Goal: Check status: Check status

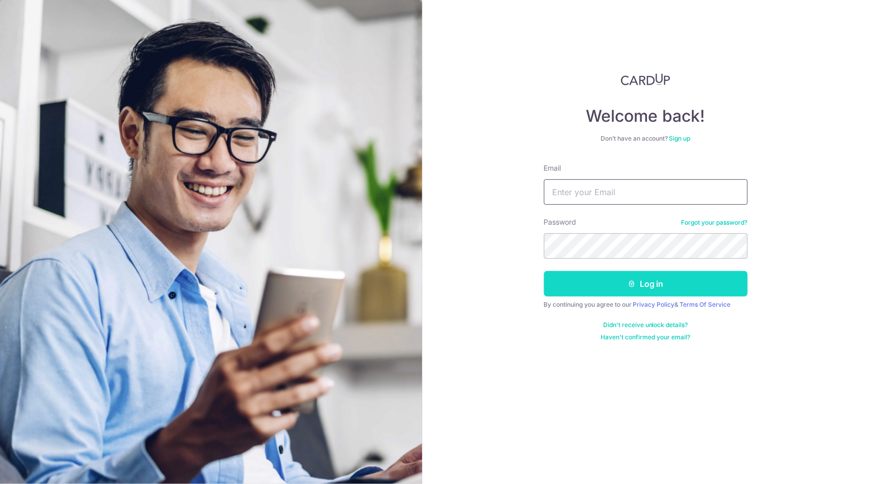
type input "[PERSON_NAME][EMAIL_ADDRESS][DOMAIN_NAME]"
click at [630, 294] on button "Log in" at bounding box center [646, 283] width 204 height 25
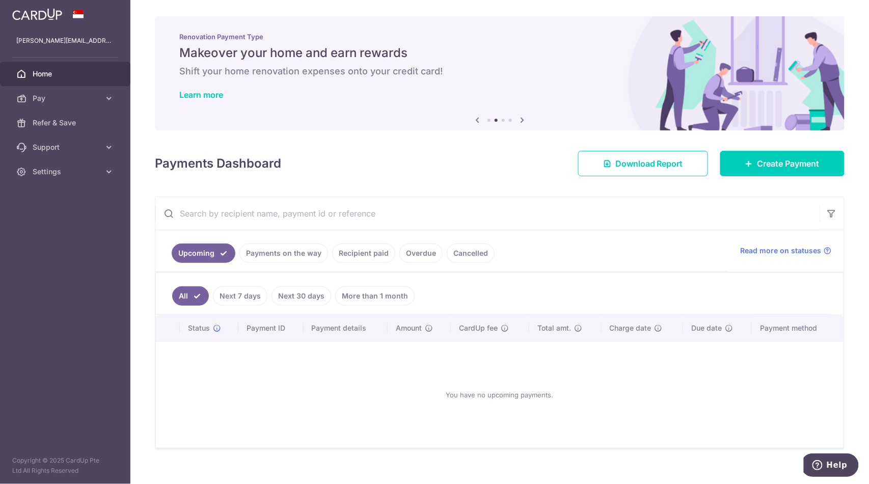
click at [266, 257] on link "Payments on the way" at bounding box center [284, 253] width 89 height 19
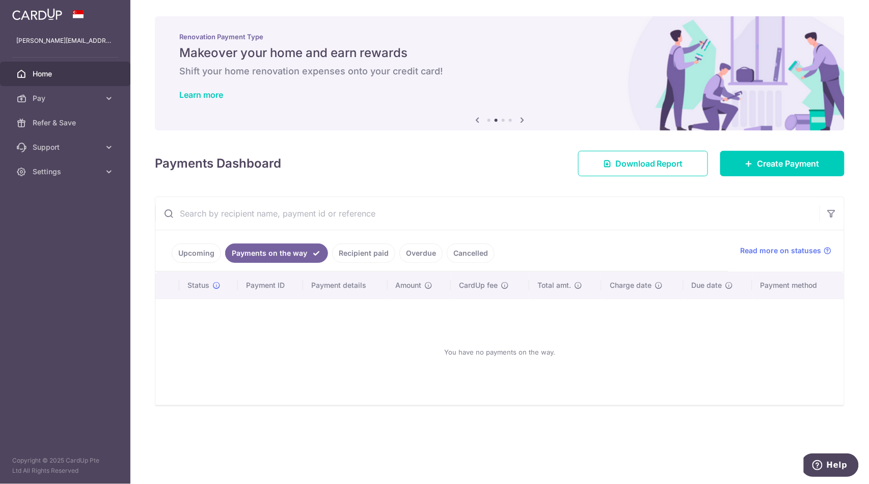
click at [343, 254] on link "Recipient paid" at bounding box center [363, 253] width 63 height 19
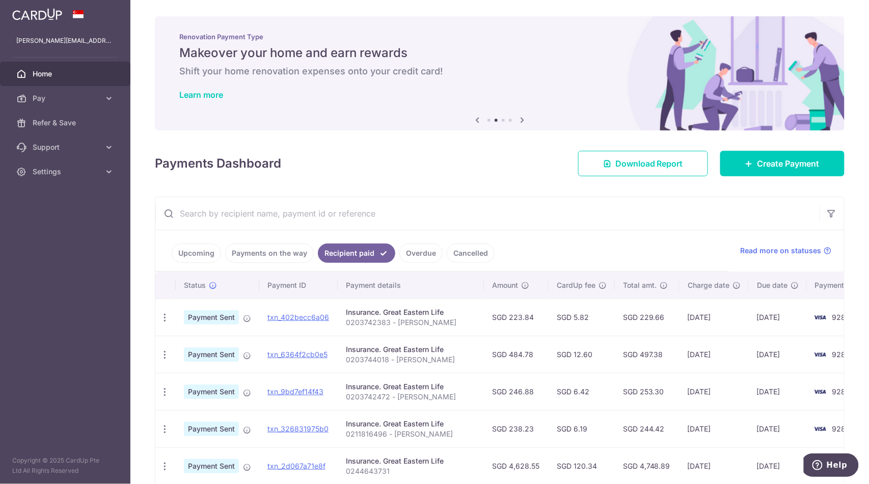
click at [467, 256] on link "Cancelled" at bounding box center [471, 253] width 48 height 19
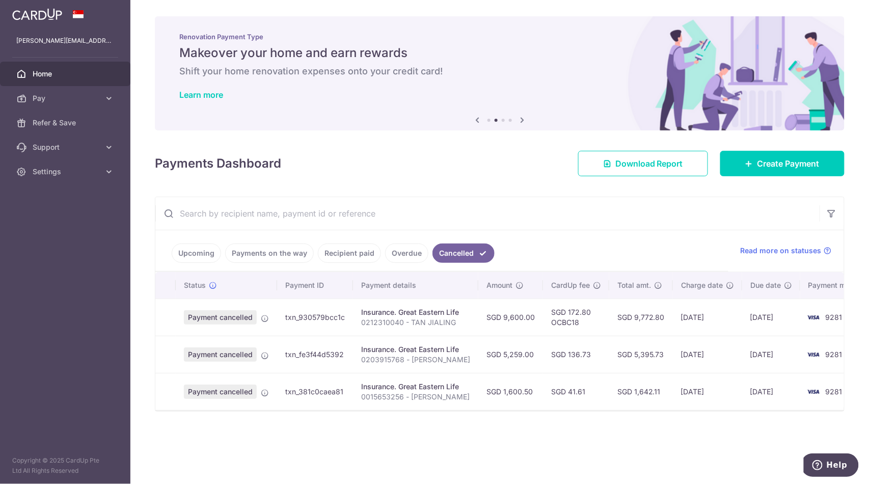
click at [394, 256] on link "Overdue" at bounding box center [406, 253] width 43 height 19
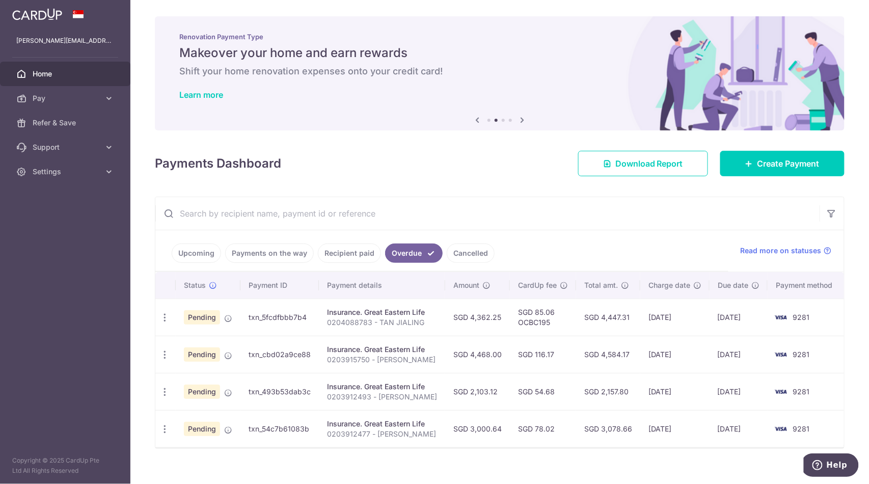
click at [776, 319] on img at bounding box center [781, 317] width 20 height 12
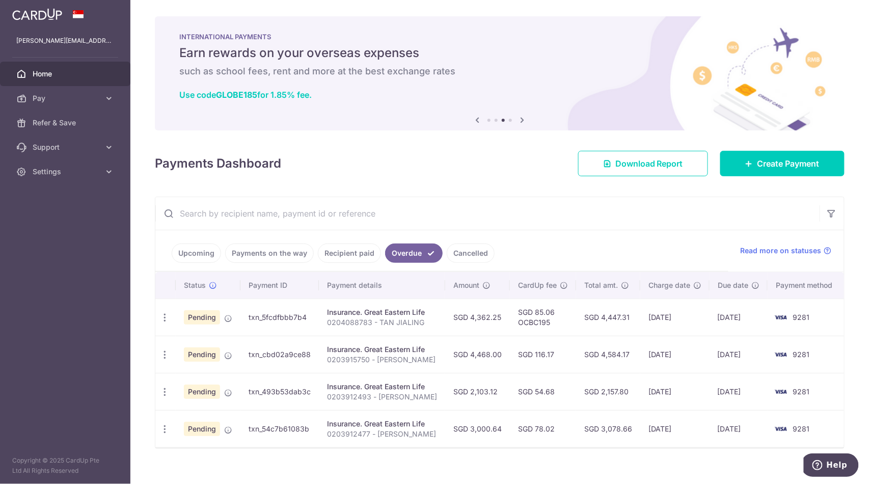
click at [207, 316] on span "Pending" at bounding box center [202, 317] width 36 height 14
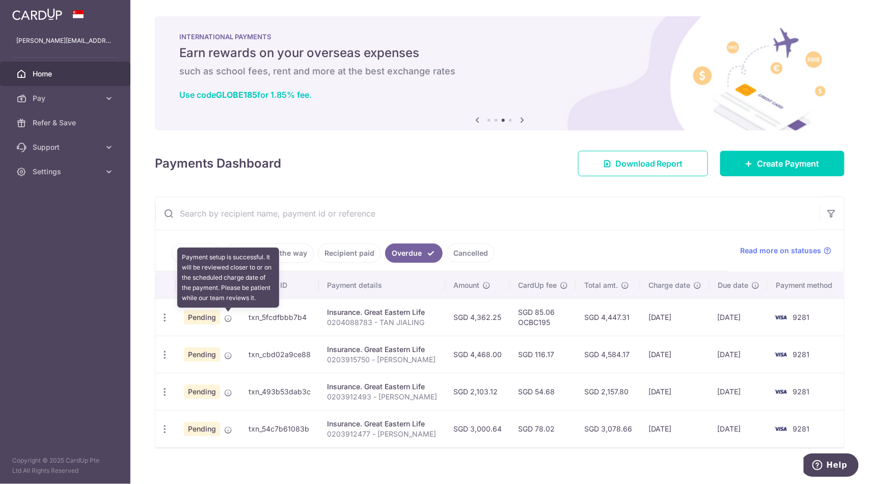
click at [230, 318] on icon at bounding box center [228, 318] width 8 height 8
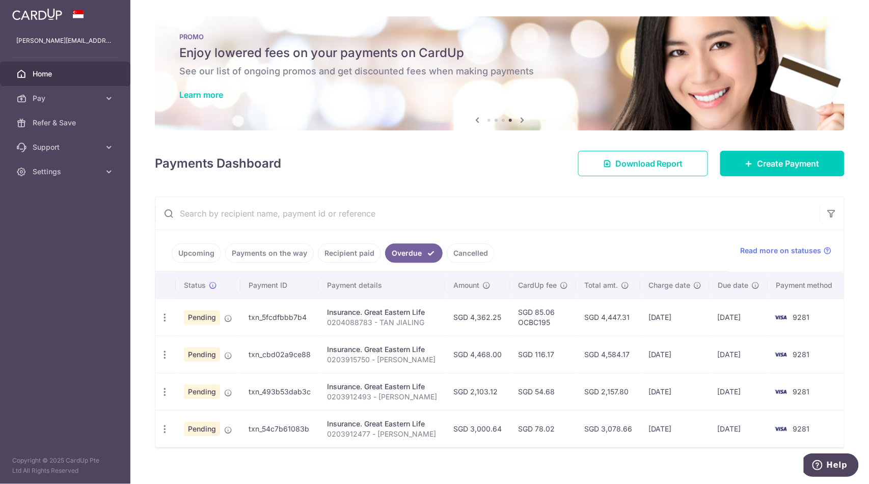
click at [300, 313] on td "txn_5fcdfbbb7b4" at bounding box center [280, 317] width 78 height 37
click at [81, 146] on span "Support" at bounding box center [66, 147] width 67 height 10
click at [60, 192] on span "Contact Us" at bounding box center [66, 196] width 67 height 10
click at [787, 158] on span "Create Payment" at bounding box center [789, 163] width 62 height 12
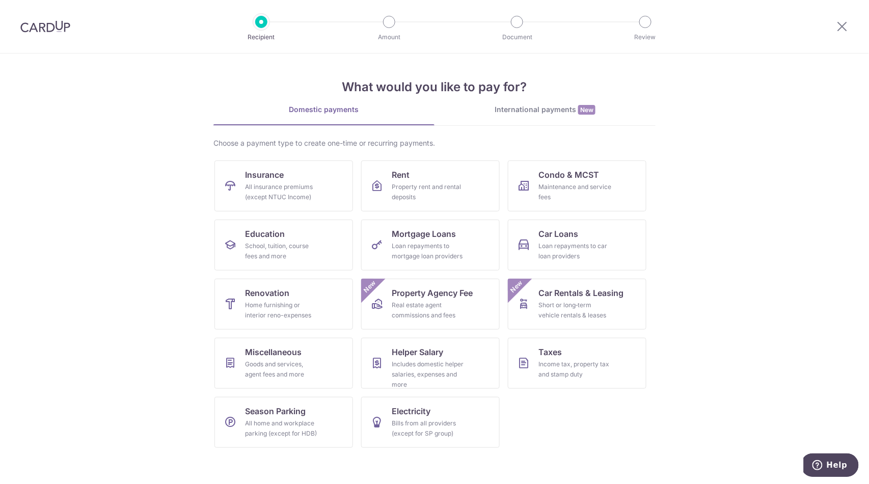
click at [53, 36] on div at bounding box center [45, 26] width 91 height 53
click at [56, 24] on img at bounding box center [45, 26] width 50 height 12
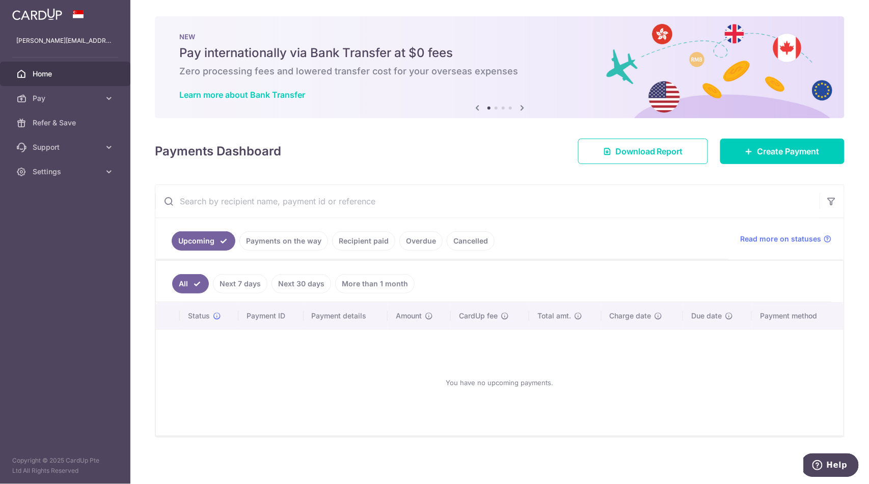
drag, startPoint x: 441, startPoint y: 243, endPoint x: 450, endPoint y: 243, distance: 9.2
click at [443, 243] on li "Cancelled" at bounding box center [469, 240] width 52 height 19
click at [455, 243] on link "Cancelled" at bounding box center [471, 240] width 48 height 19
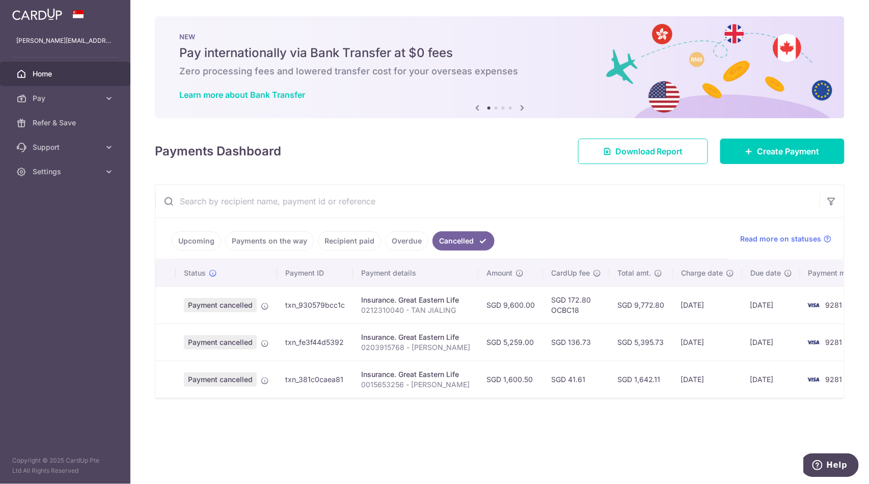
click at [405, 243] on link "Overdue" at bounding box center [406, 240] width 43 height 19
